Goal: Task Accomplishment & Management: Use online tool/utility

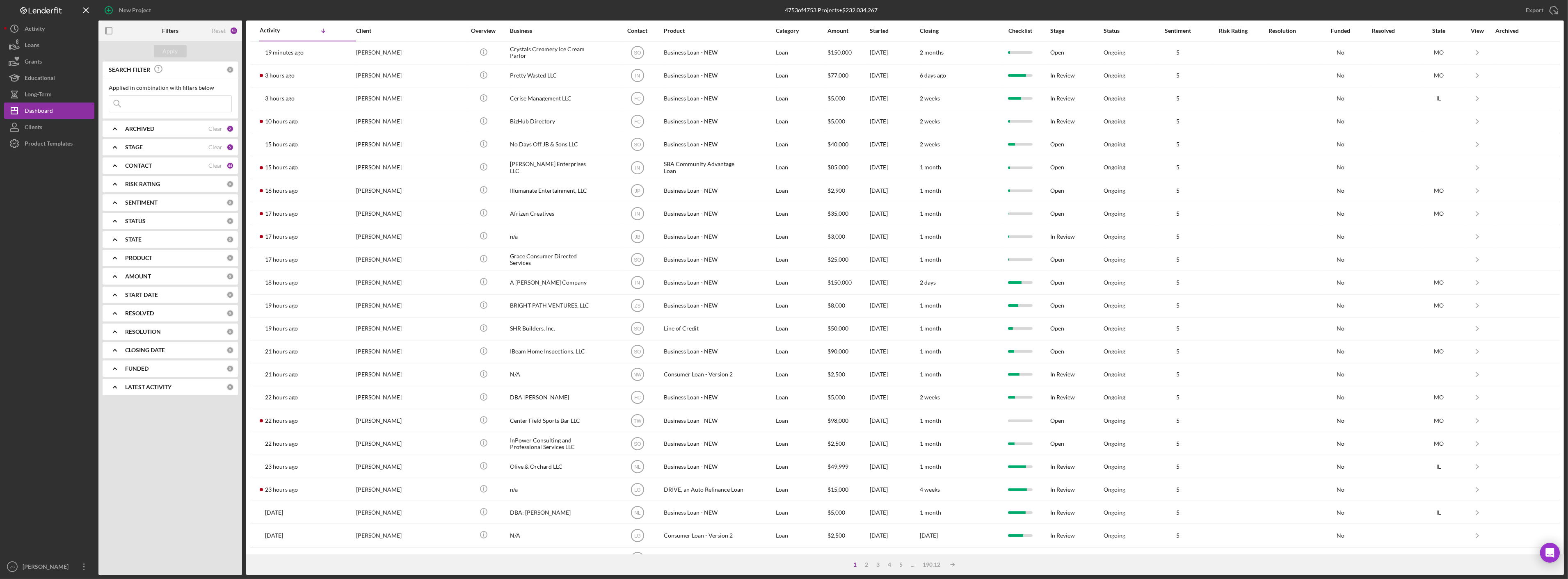
click at [177, 102] on input at bounding box center [170, 103] width 122 height 16
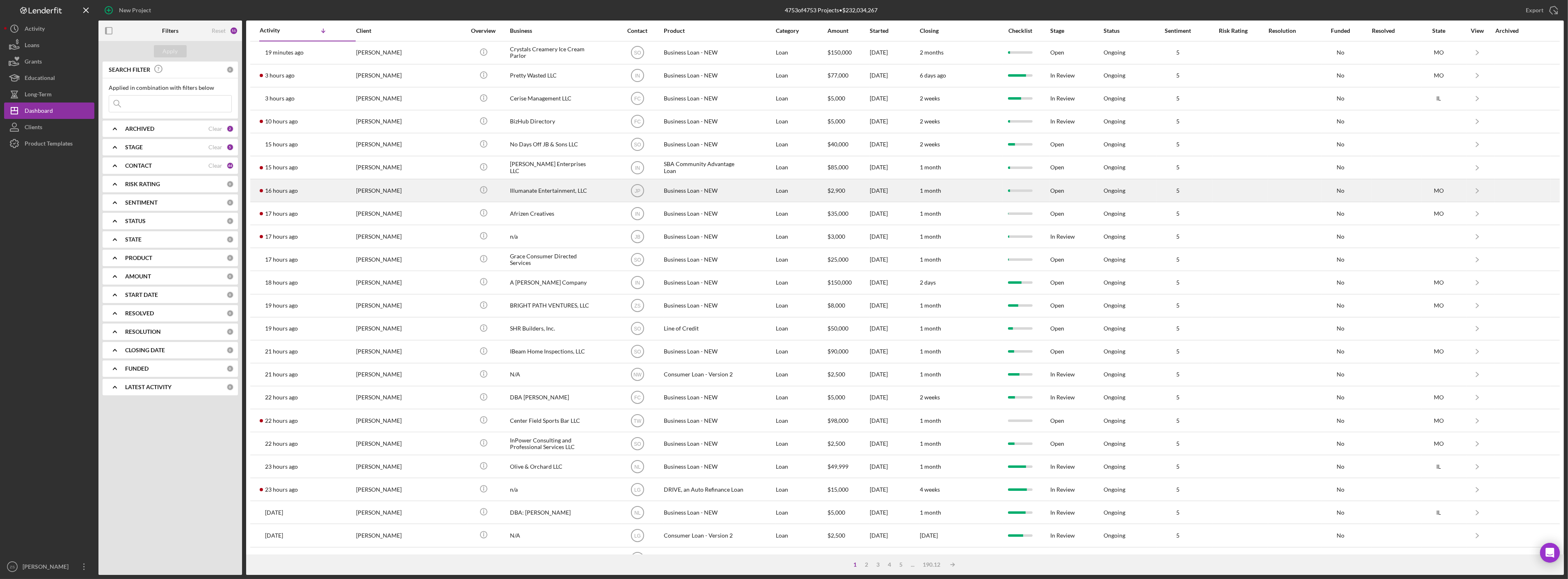
type input "s"
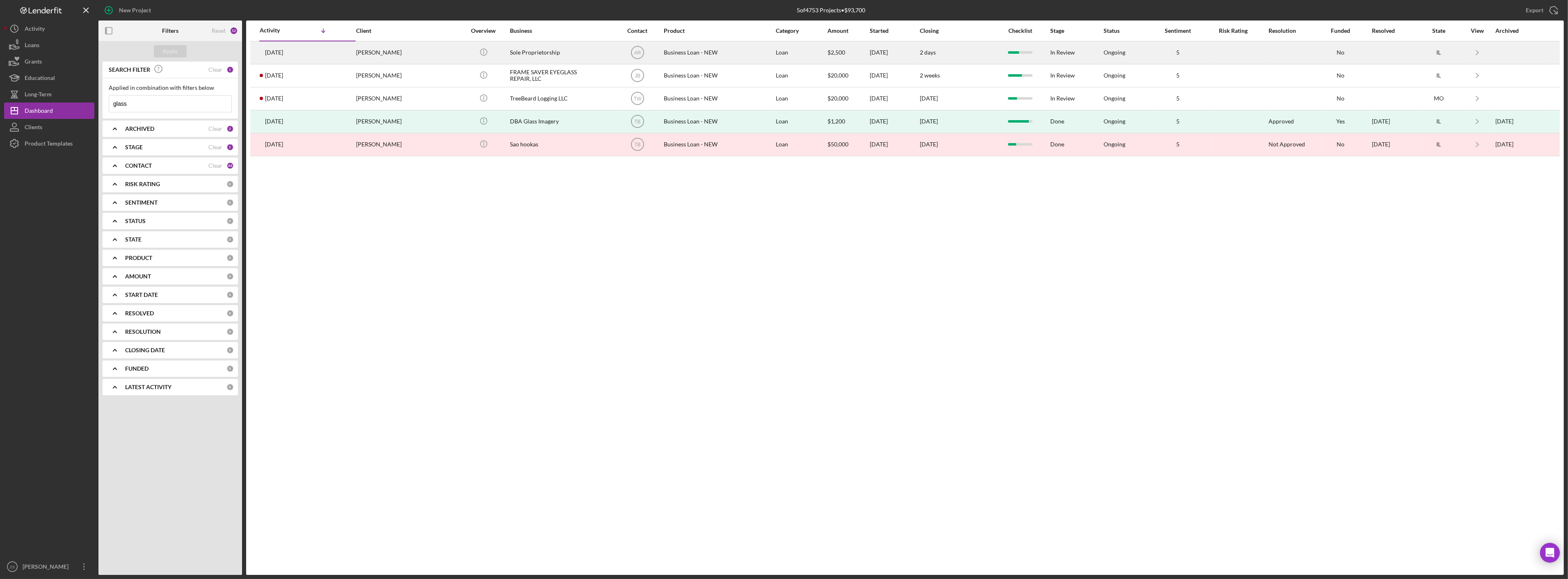
type input "glass"
click at [372, 50] on div "[PERSON_NAME]" at bounding box center [397, 53] width 82 height 22
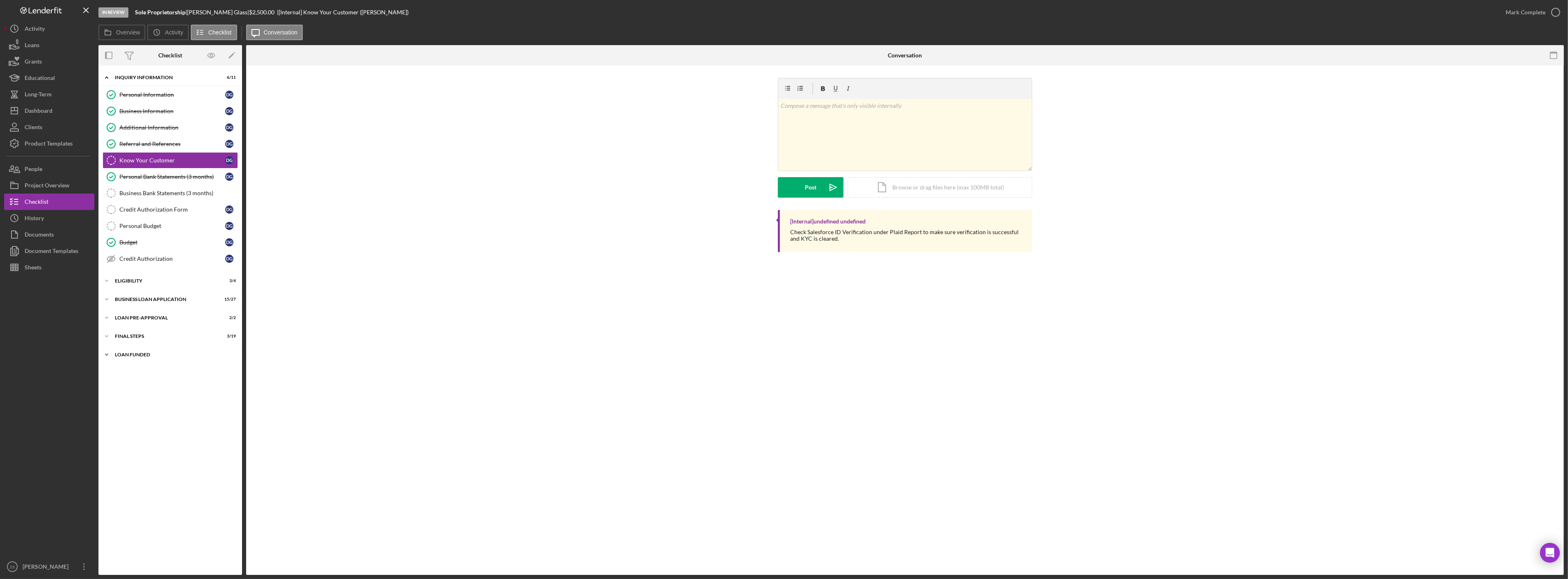
click at [112, 352] on icon "Icon/Expander" at bounding box center [107, 355] width 16 height 16
click at [114, 338] on icon "Icon/Expander" at bounding box center [107, 336] width 16 height 16
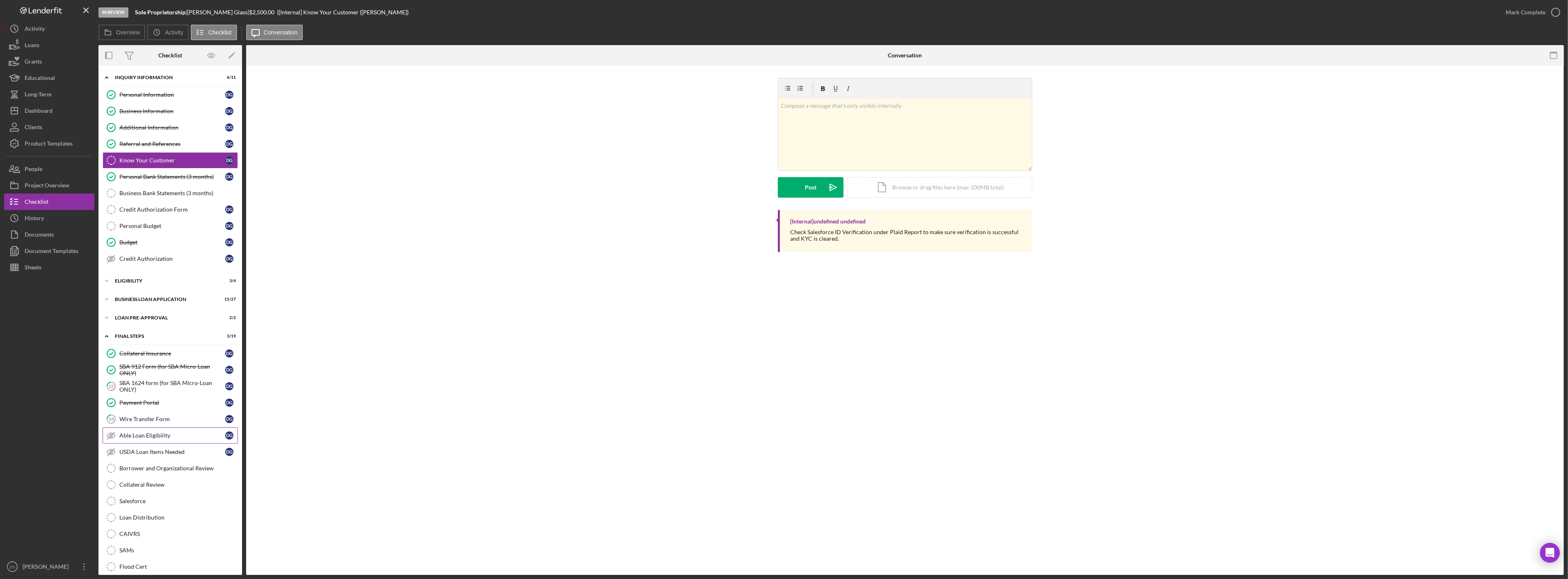
scroll to position [91, 0]
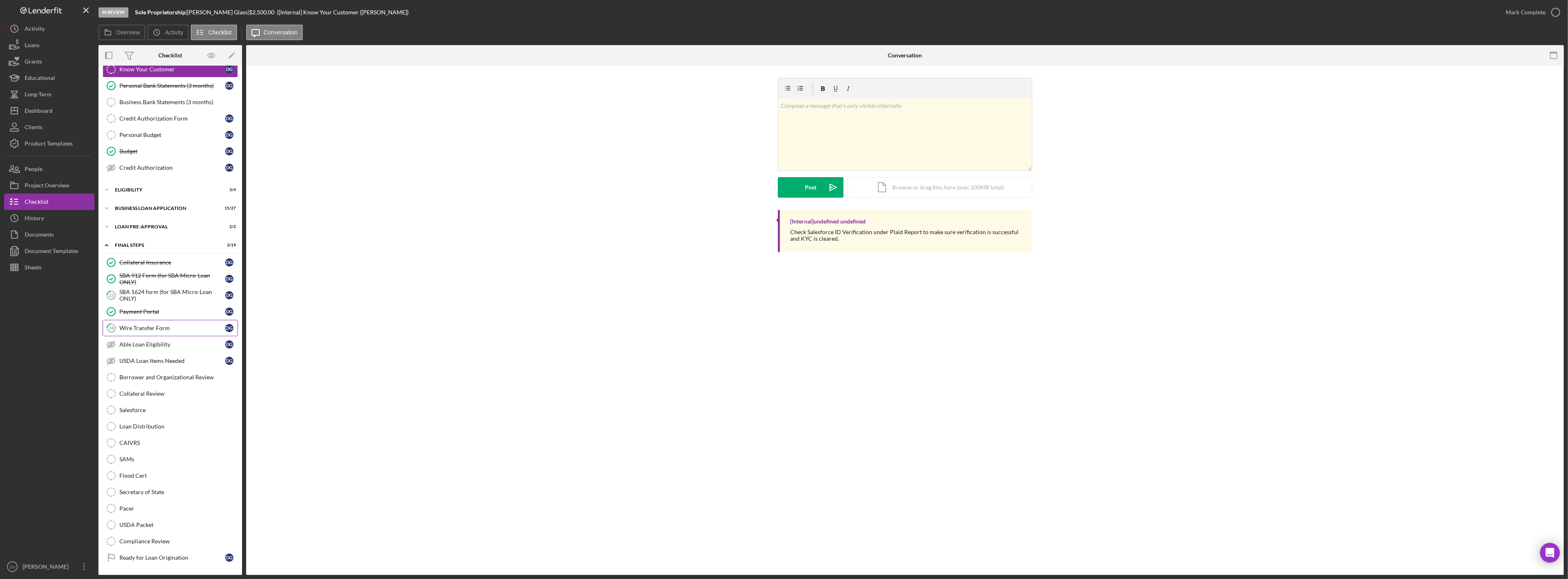
click at [173, 322] on link "24 Wire Transfer Form D G" at bounding box center [170, 328] width 135 height 16
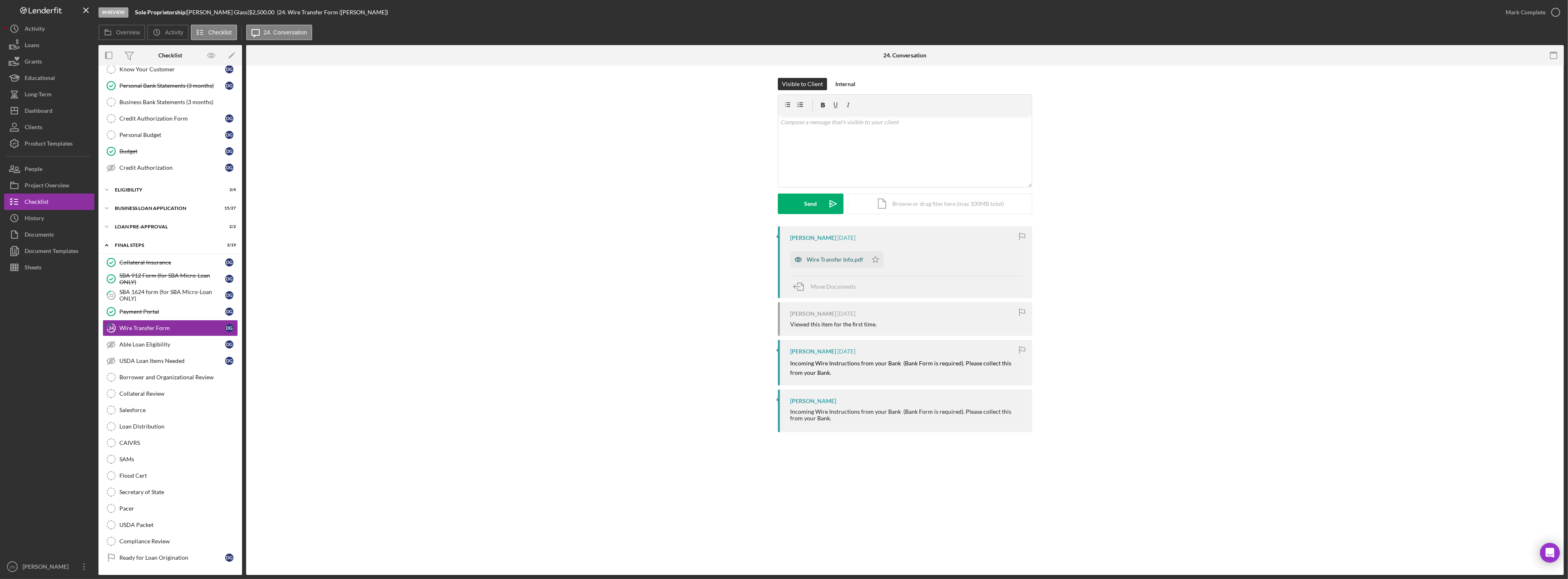
click at [820, 261] on div "Wire Transfer Info.pdf" at bounding box center [835, 259] width 57 height 7
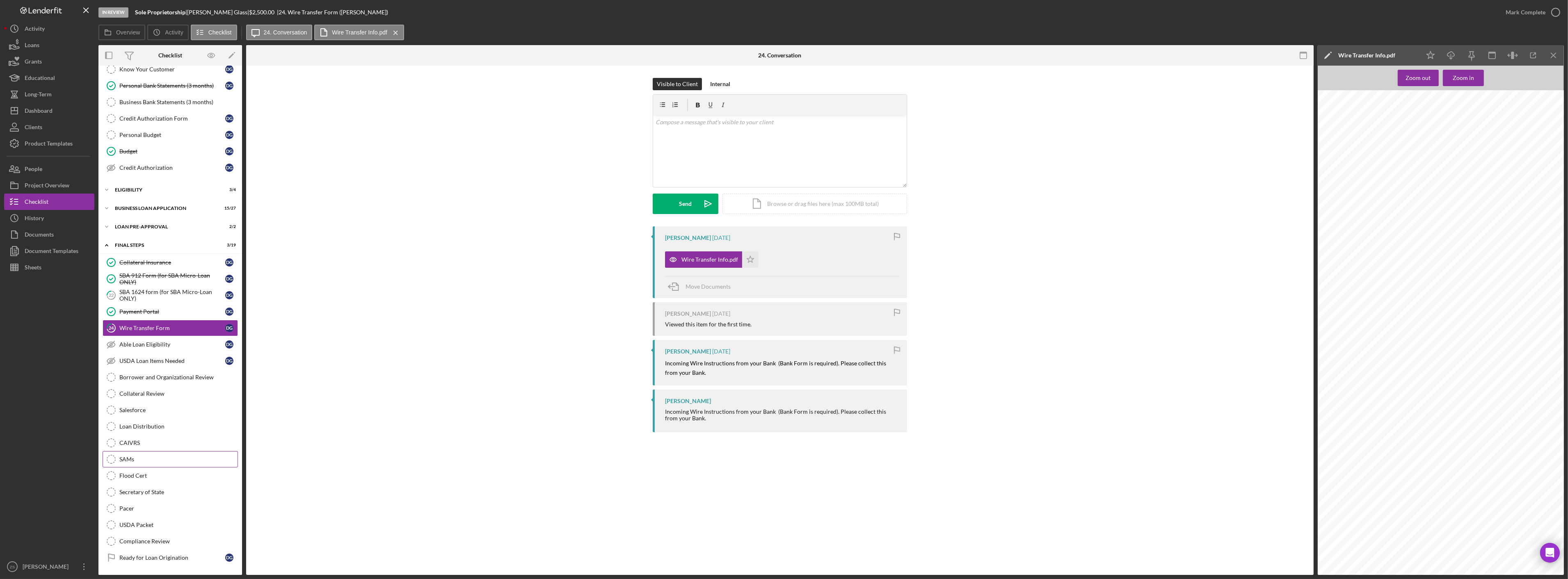
scroll to position [132, 0]
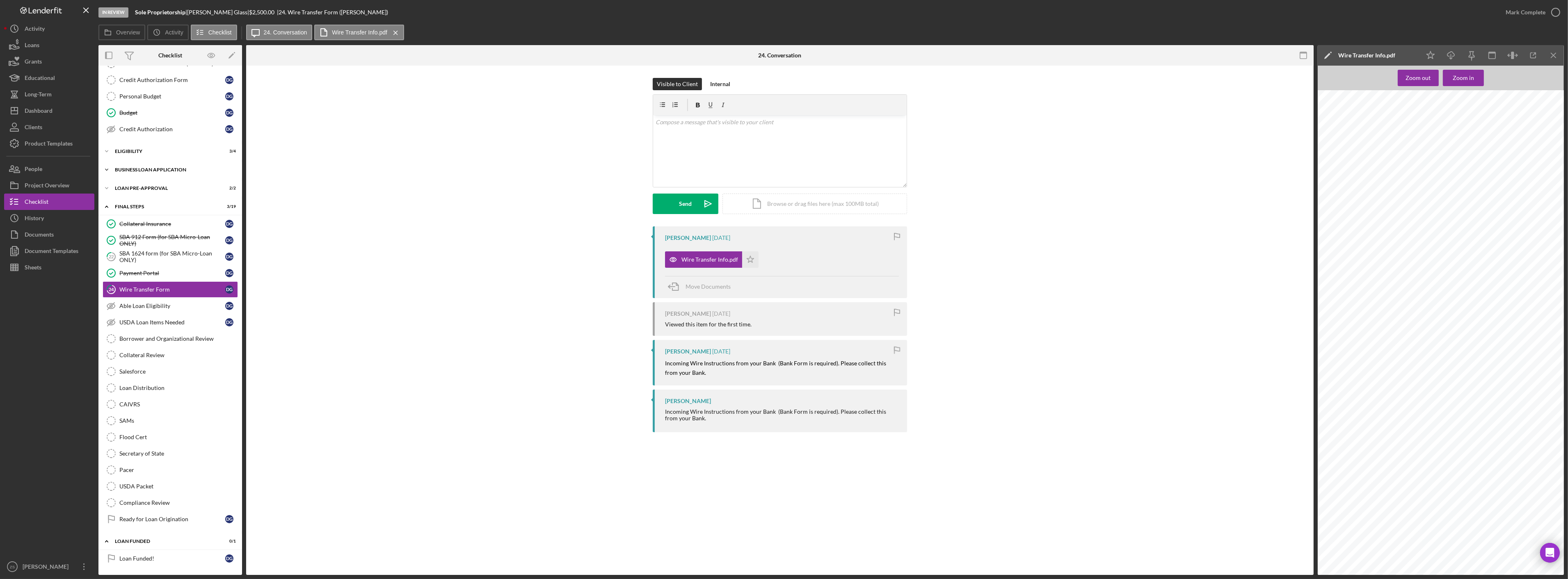
click at [141, 167] on div "BUSINESS LOAN APPLICATION" at bounding box center [173, 170] width 117 height 5
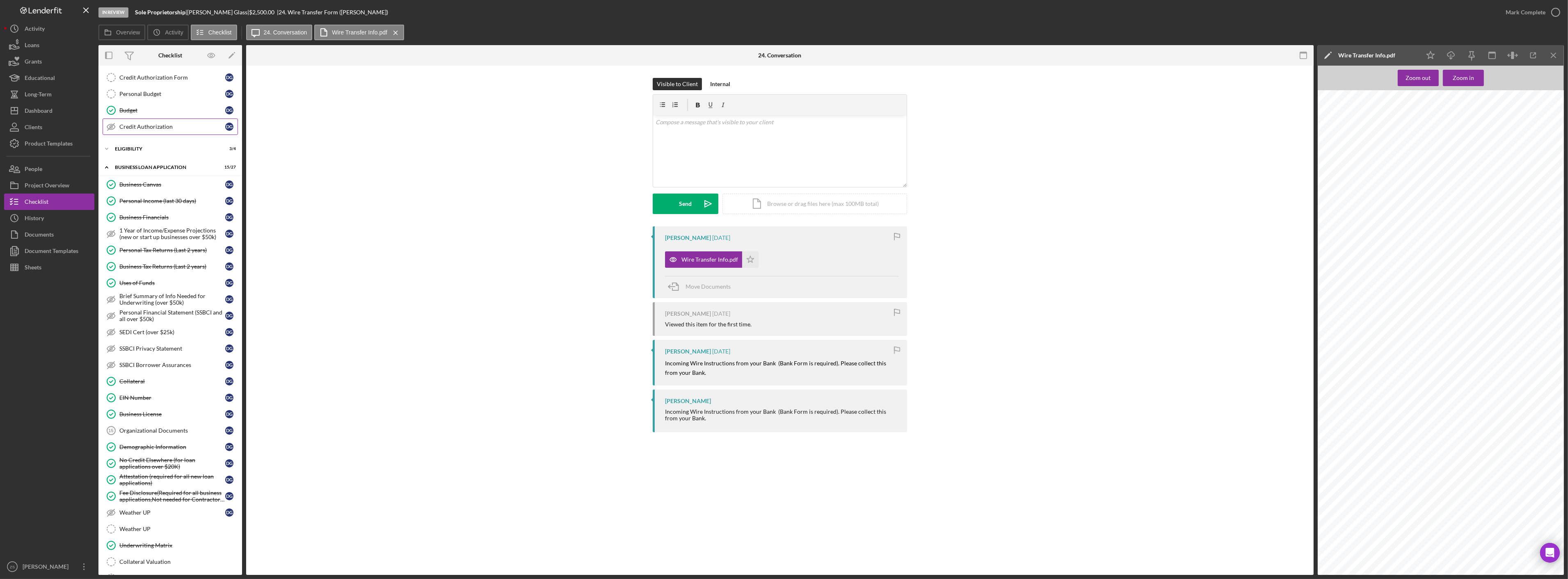
scroll to position [41, 0]
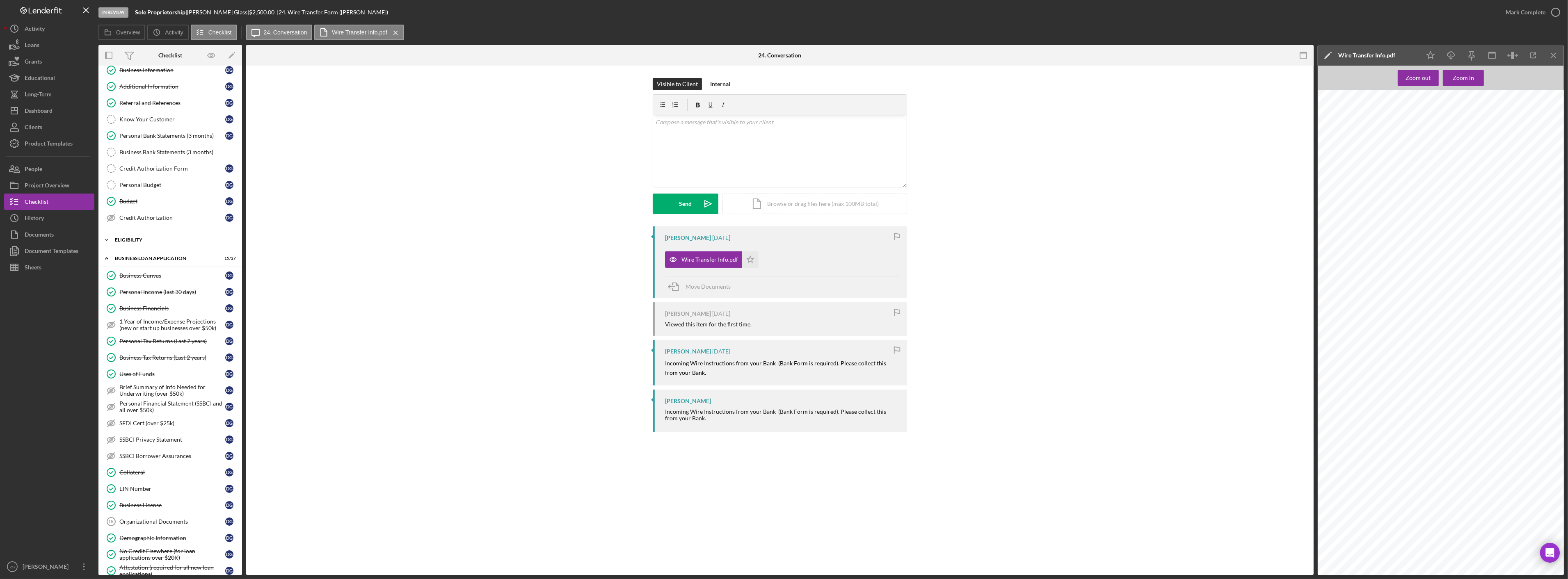
click at [127, 236] on div "Icon/Expander ELIGIBILITY 3 / 4" at bounding box center [170, 240] width 144 height 16
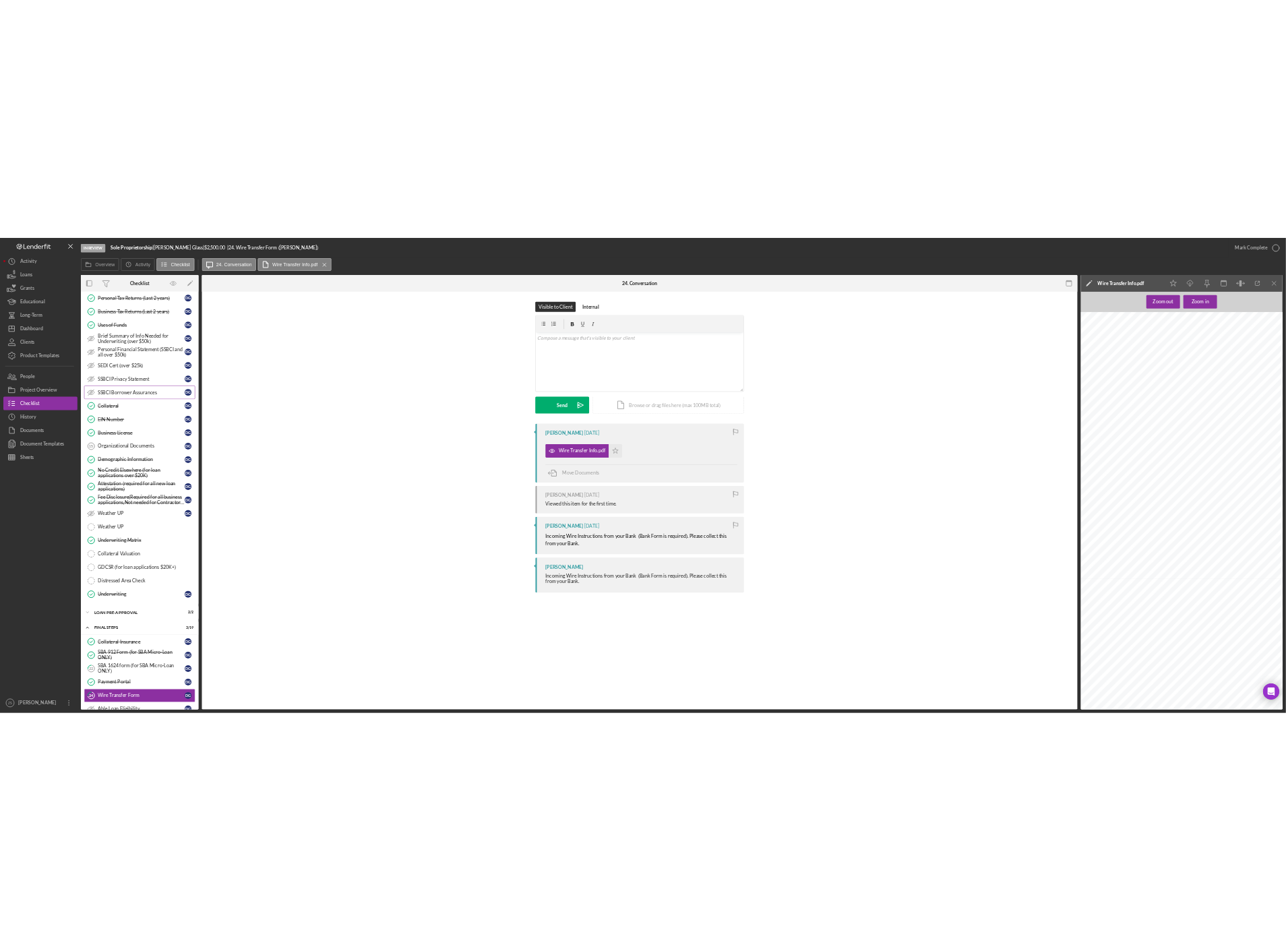
scroll to position [398, 0]
